Goal: Transaction & Acquisition: Purchase product/service

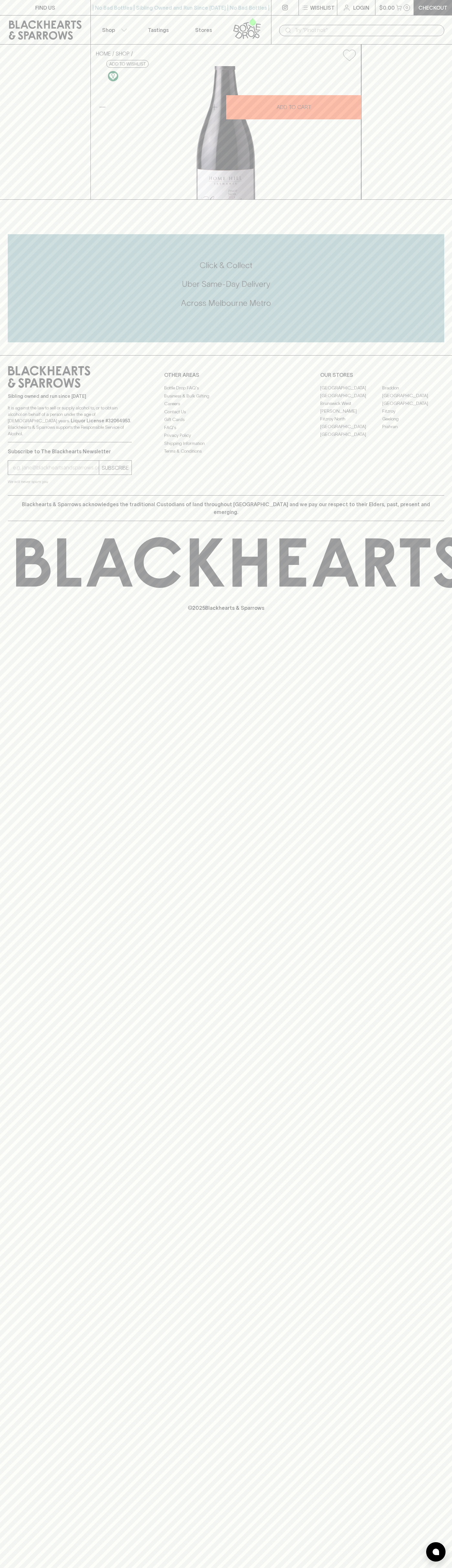
click at [427, 7] on p "Checkout" at bounding box center [433, 7] width 29 height 7
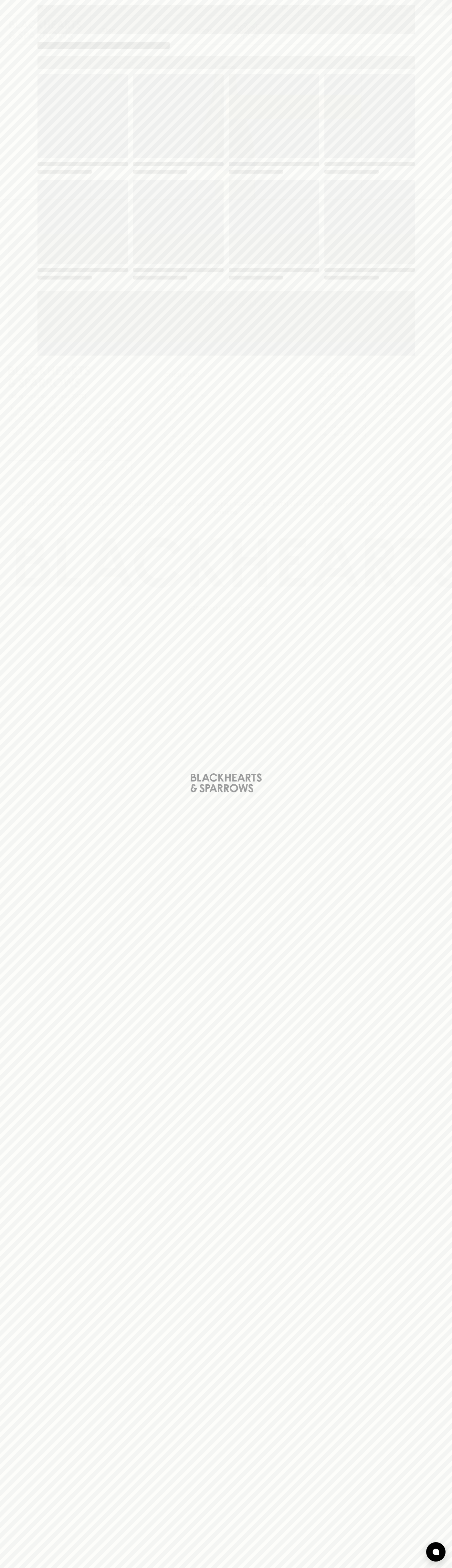
click at [451, 1301] on div "Loading" at bounding box center [226, 784] width 452 height 1568
click at [211, 1567] on html "FIND US | No Bad Bottles | Sibling Owned and Run Since [DATE] | No Bad Bottles …" at bounding box center [226, 784] width 452 height 1568
click at [28, 1458] on div "Loading" at bounding box center [226, 784] width 452 height 1568
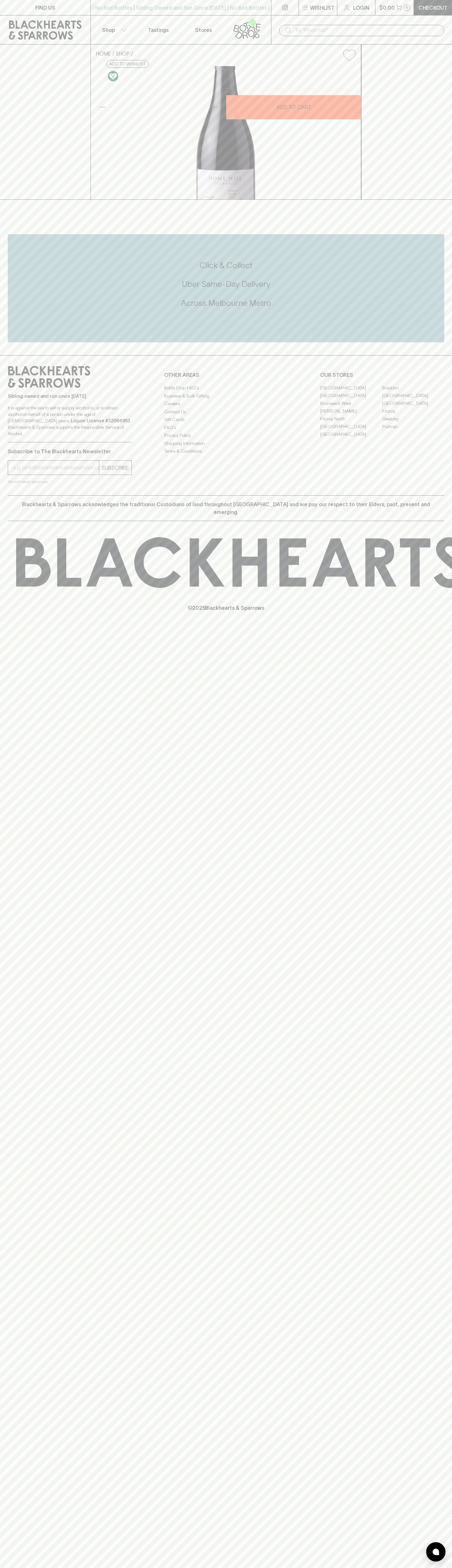
click at [413, 415] on link "Fitzroy" at bounding box center [412, 411] width 62 height 7
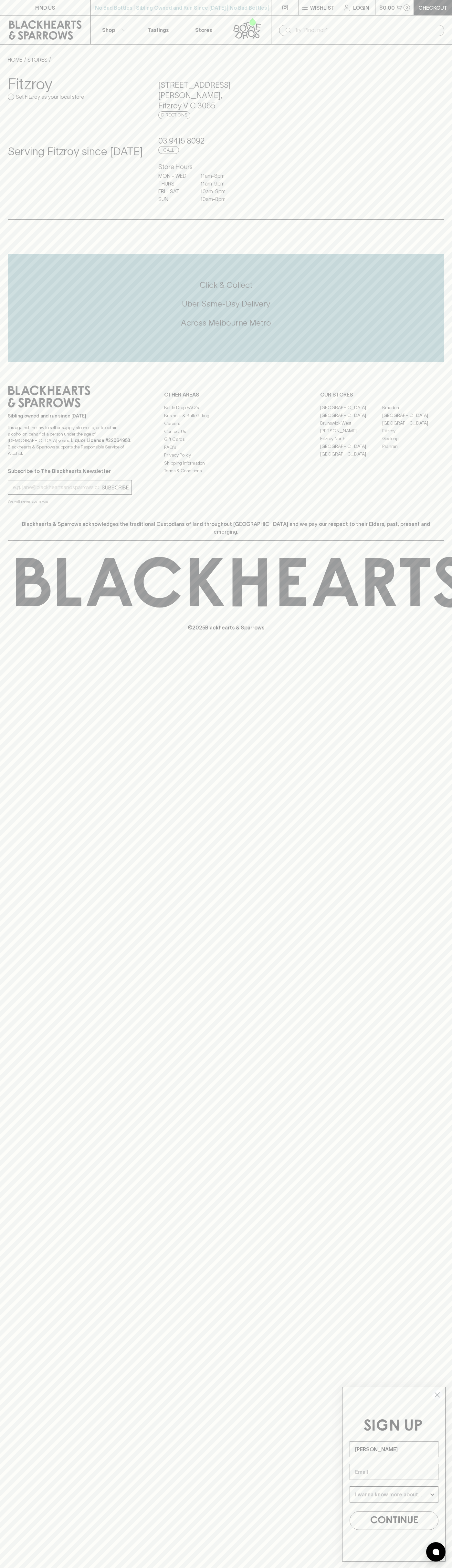
type input "John Smith"
